Goal: Information Seeking & Learning: Learn about a topic

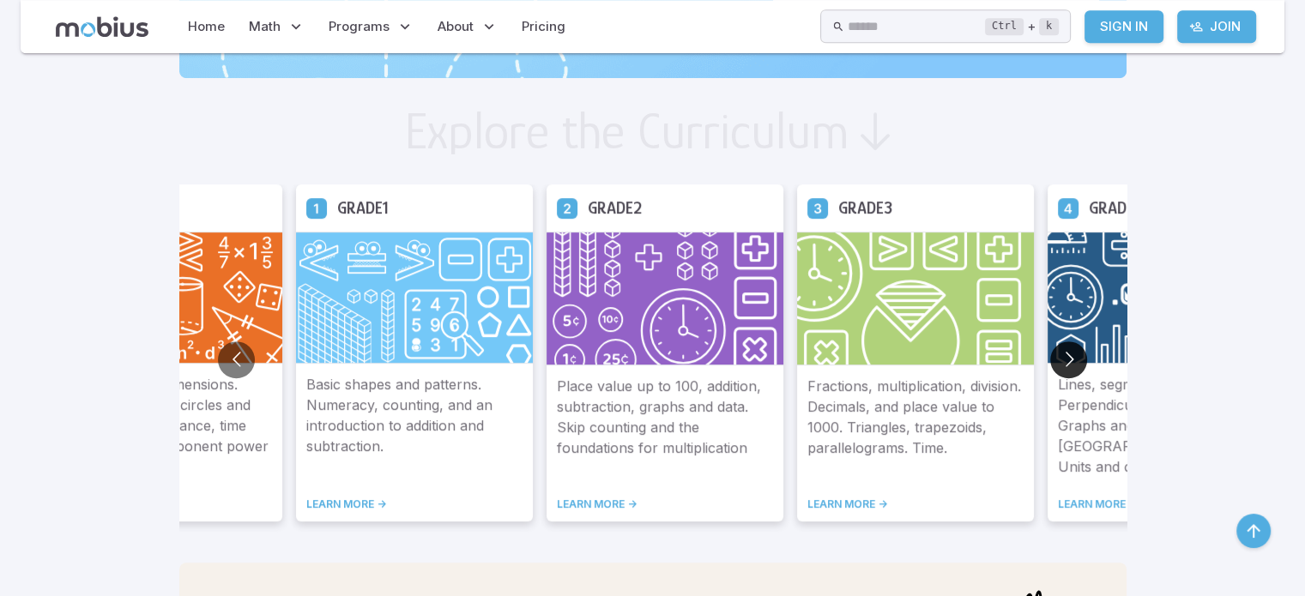
click at [1068, 355] on button "Go to next slide" at bounding box center [1068, 360] width 37 height 37
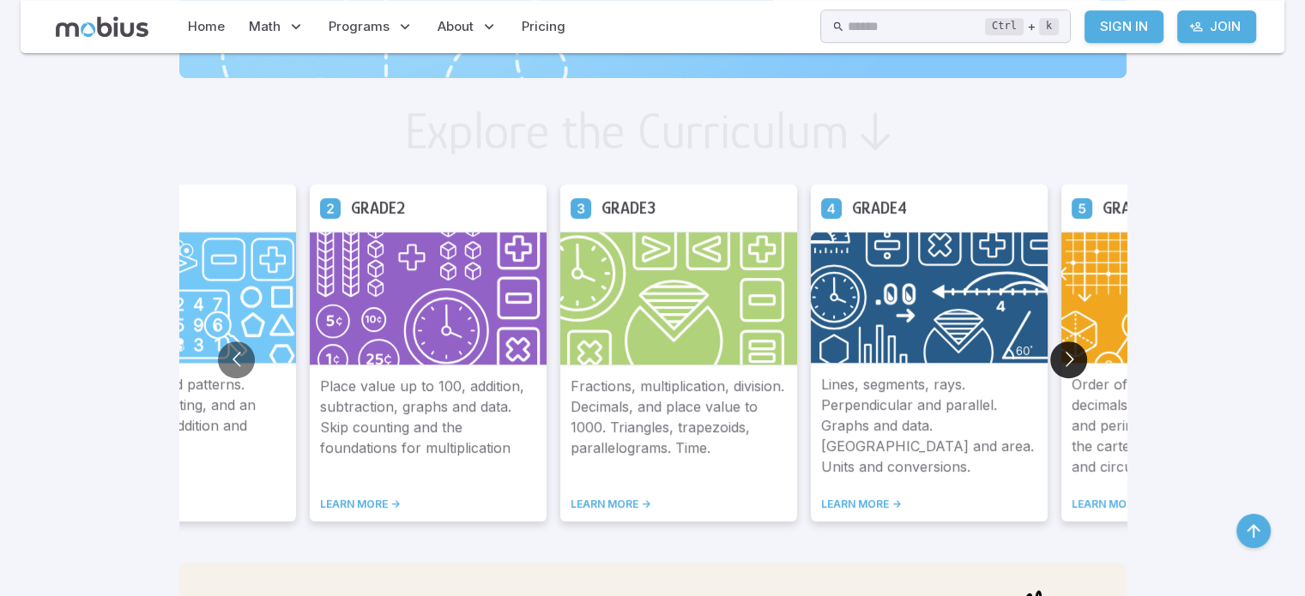
click at [1067, 355] on button "Go to next slide" at bounding box center [1068, 360] width 37 height 37
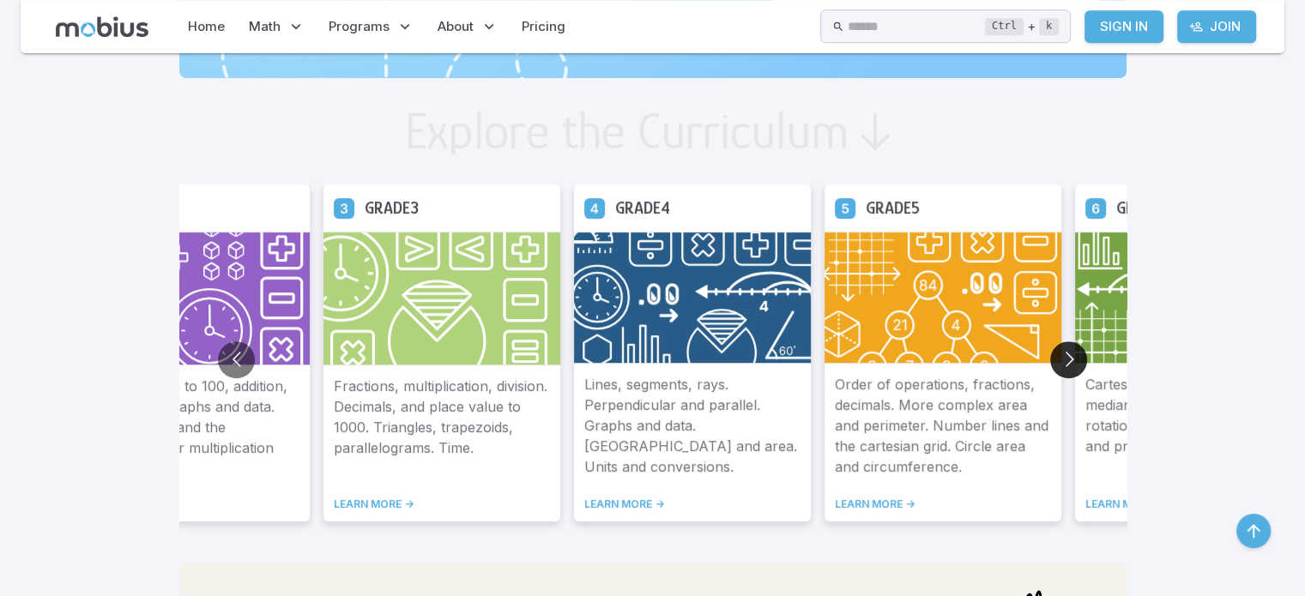
click at [1067, 355] on button "Go to next slide" at bounding box center [1068, 360] width 37 height 37
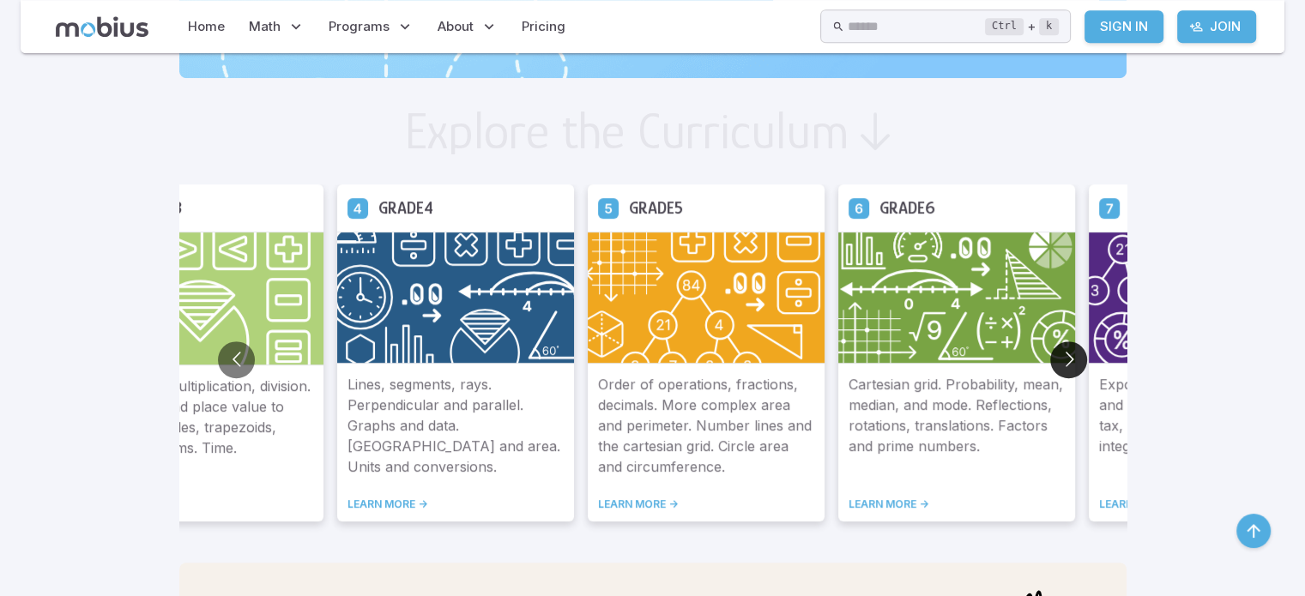
click at [1067, 355] on button "Go to next slide" at bounding box center [1068, 360] width 37 height 37
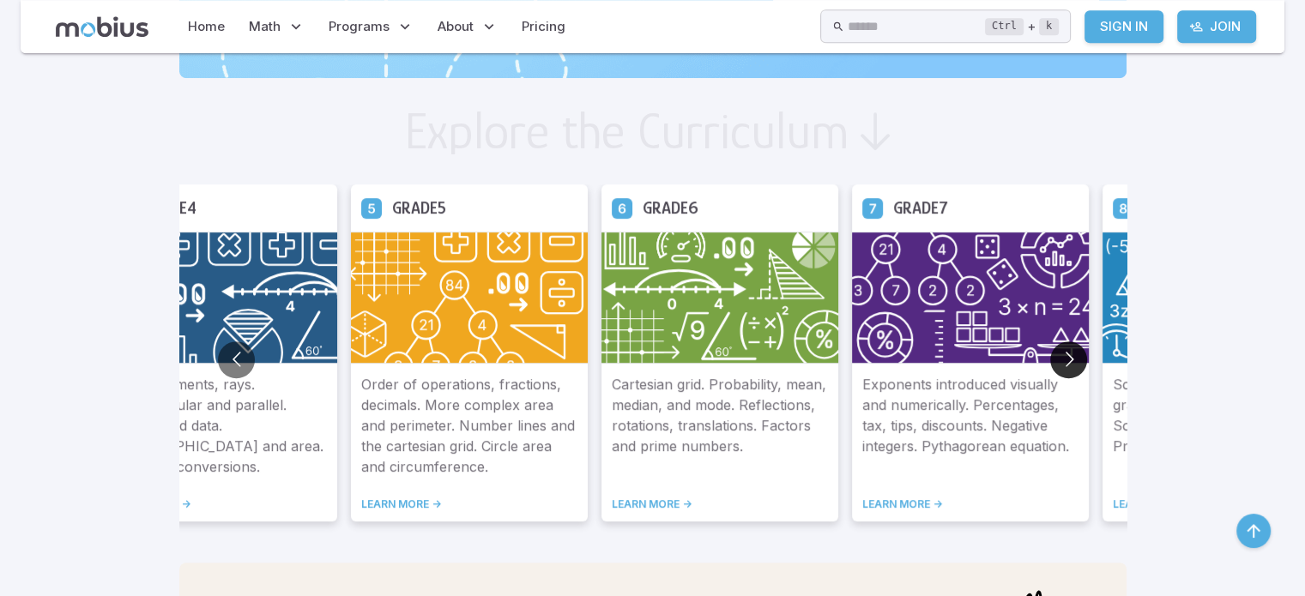
click at [1067, 355] on button "Go to next slide" at bounding box center [1068, 360] width 37 height 37
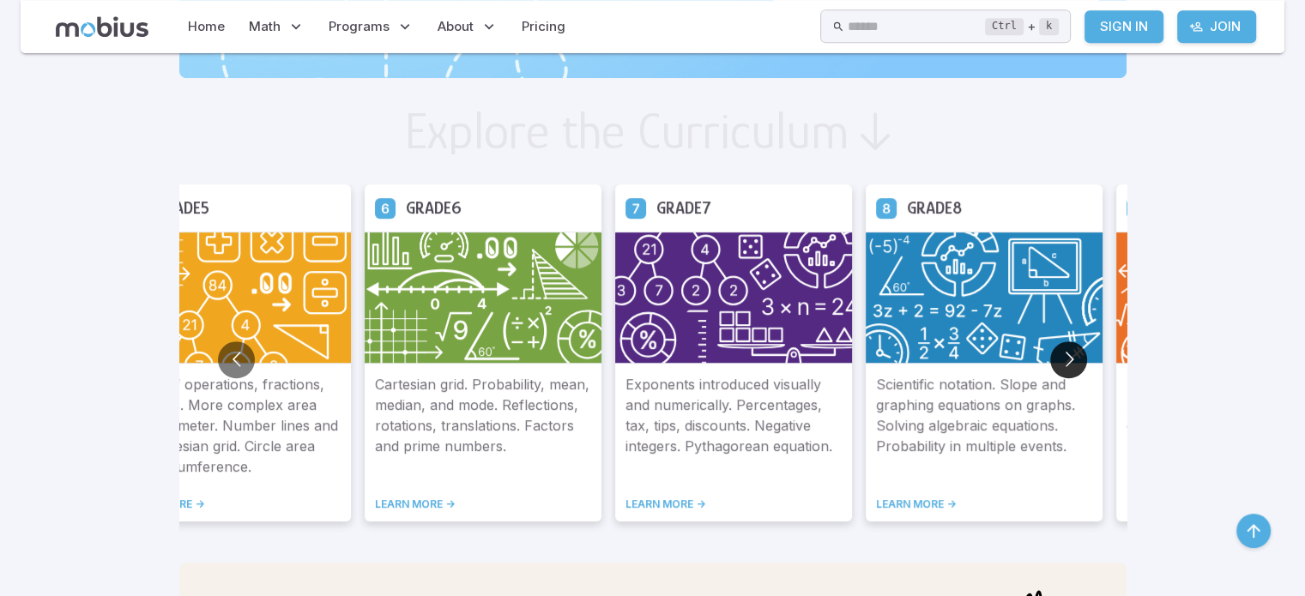
click at [1067, 355] on button "Go to next slide" at bounding box center [1068, 360] width 37 height 37
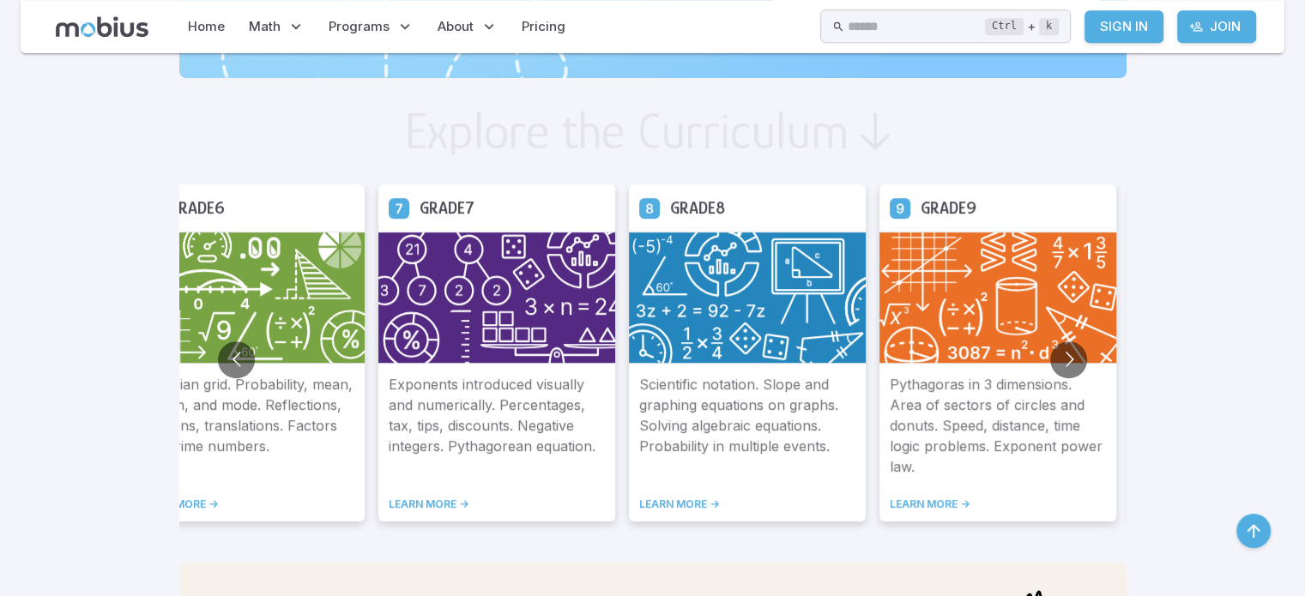
click at [982, 295] on img at bounding box center [998, 298] width 237 height 132
click at [925, 511] on div "Pythagoras in 3 dimensions. Area of sectors of circles and donuts. Speed, dista…" at bounding box center [998, 443] width 237 height 158
click at [926, 505] on link "LEARN MORE ->" at bounding box center [998, 505] width 216 height 14
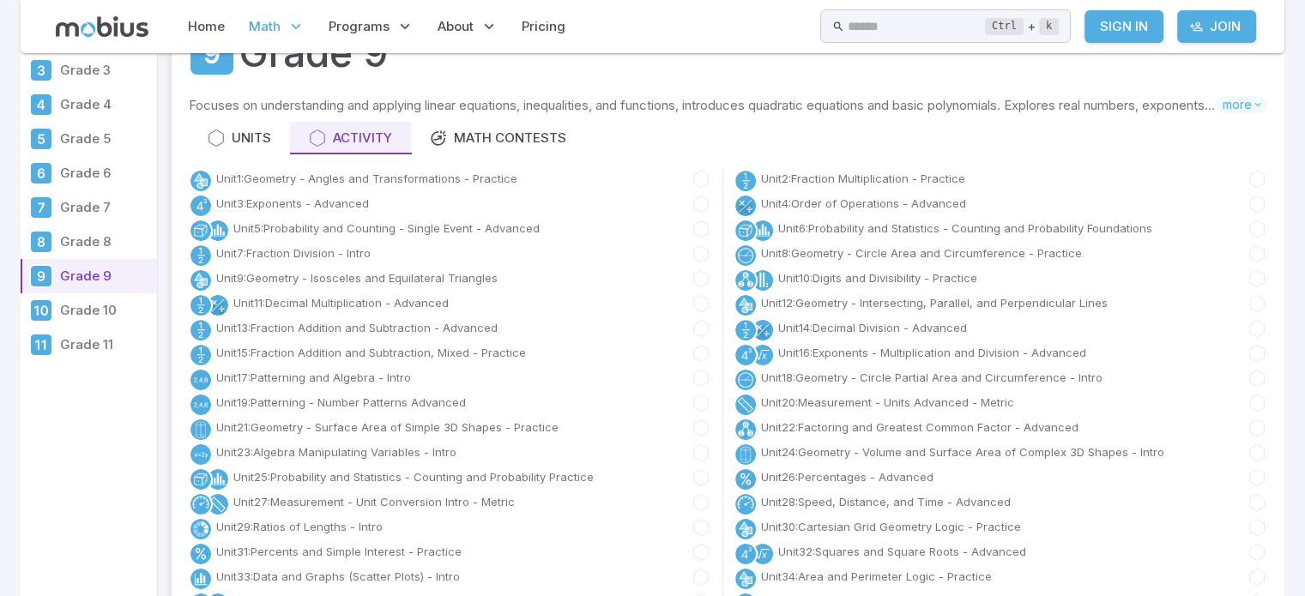
scroll to position [107, 0]
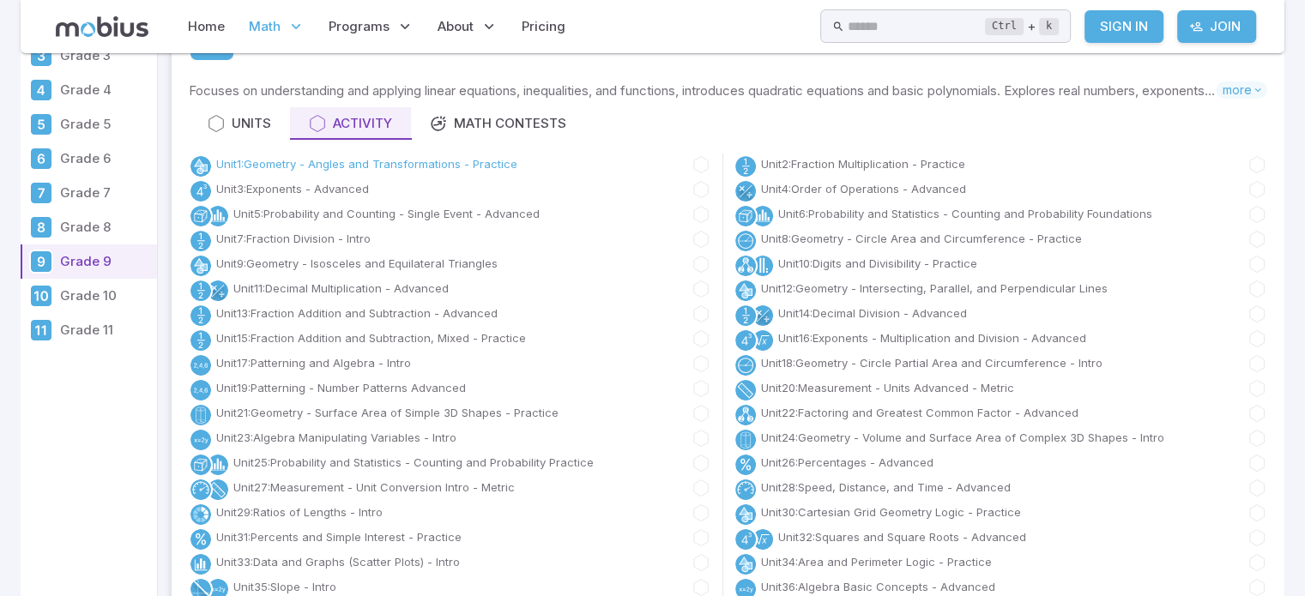
click at [390, 157] on link "Unit 1 : Geometry - Angles and Transformations - Practice" at bounding box center [366, 164] width 301 height 17
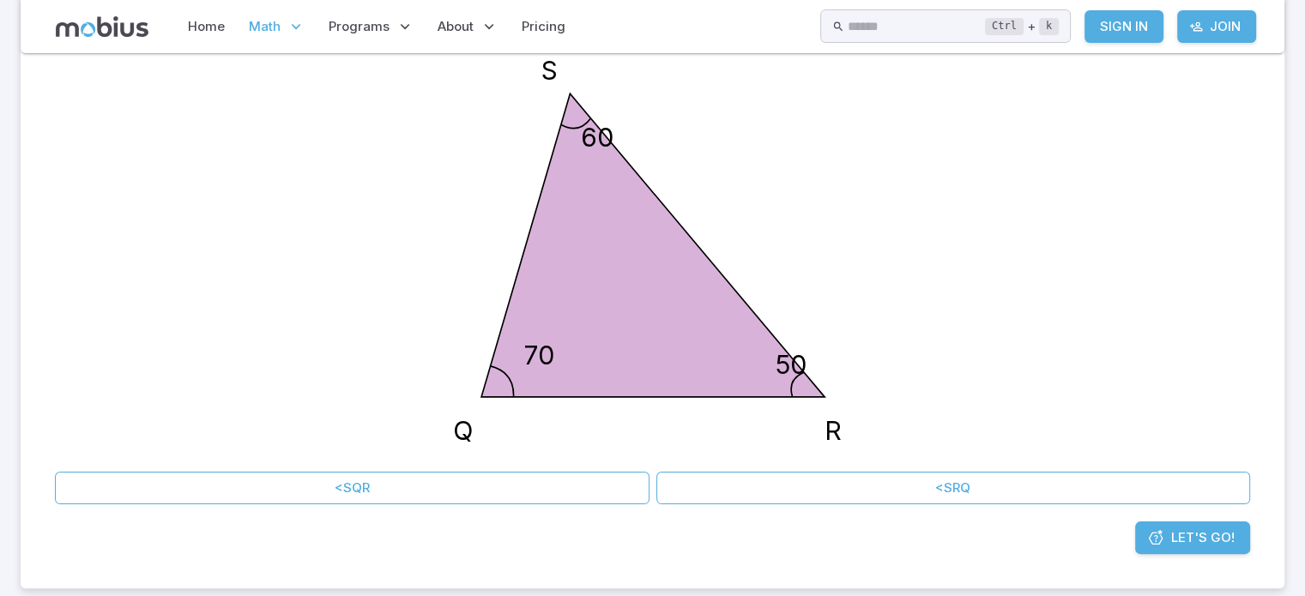
scroll to position [270, 0]
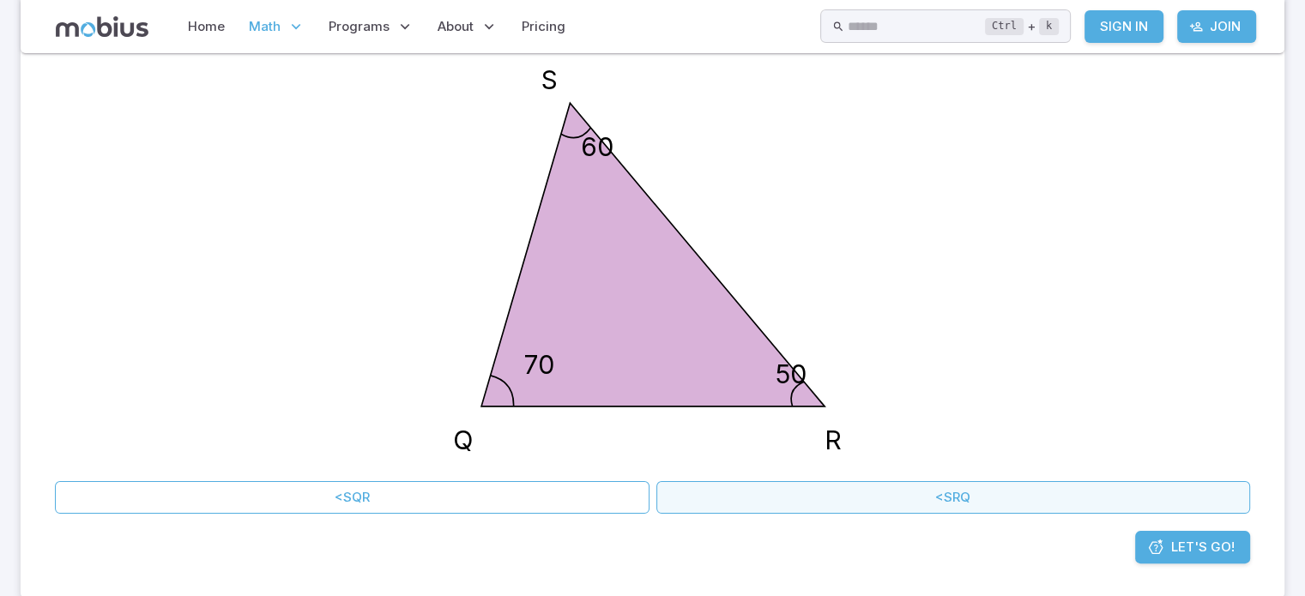
click at [833, 499] on button "<SRQ" at bounding box center [953, 497] width 595 height 33
